Goal: Navigation & Orientation: Find specific page/section

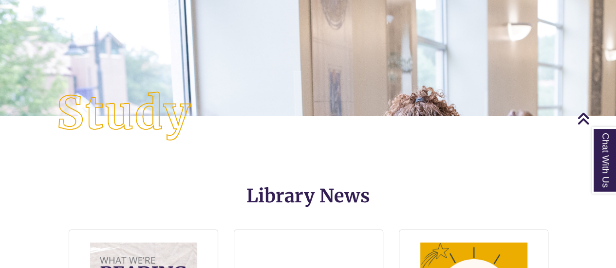
click at [340, 129] on div at bounding box center [308, 33] width 616 height 264
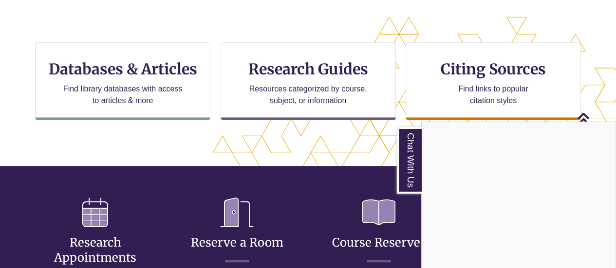
scroll to position [313, 0]
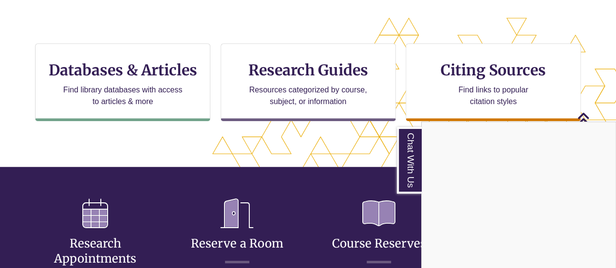
click at [320, 93] on div "Chat With Us" at bounding box center [308, 134] width 616 height 268
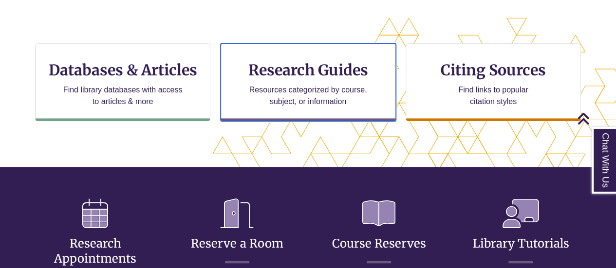
click at [320, 93] on p "Resources categorized by course, subject, or information" at bounding box center [307, 95] width 127 height 23
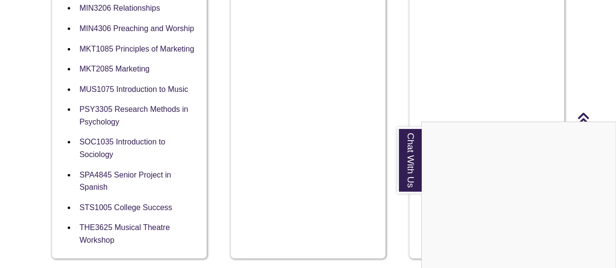
scroll to position [1113, 0]
